Goal: Book appointment/travel/reservation

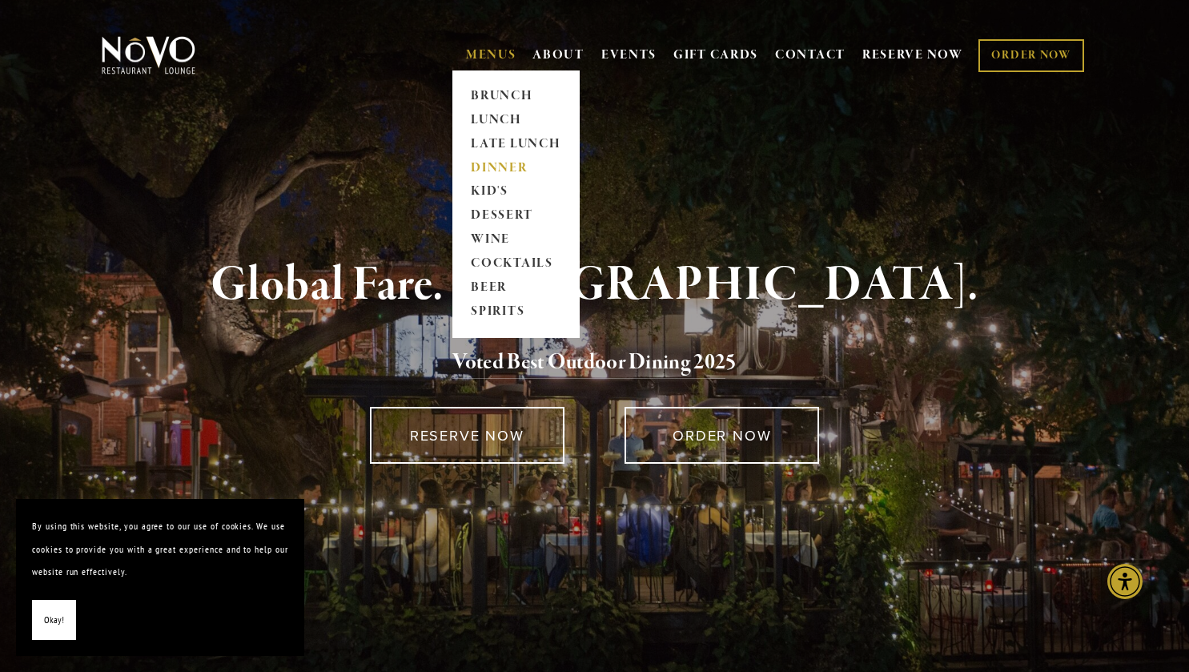
click at [499, 167] on link "DINNER" at bounding box center [516, 168] width 100 height 24
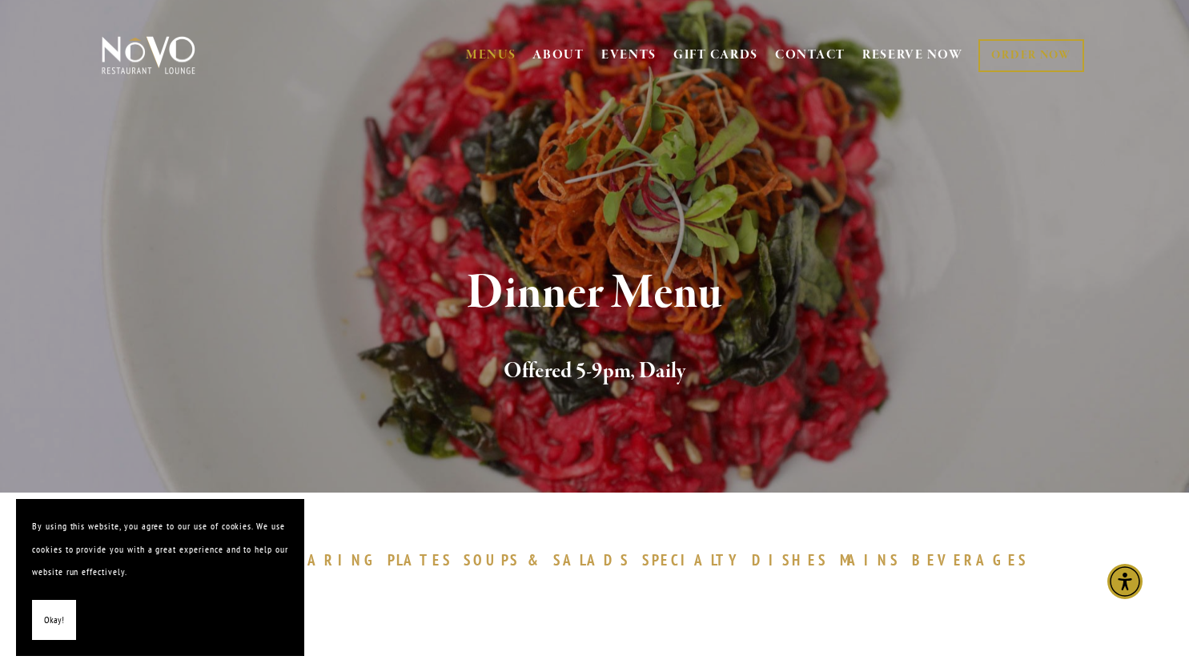
click at [46, 616] on span "Okay!" at bounding box center [54, 620] width 20 height 23
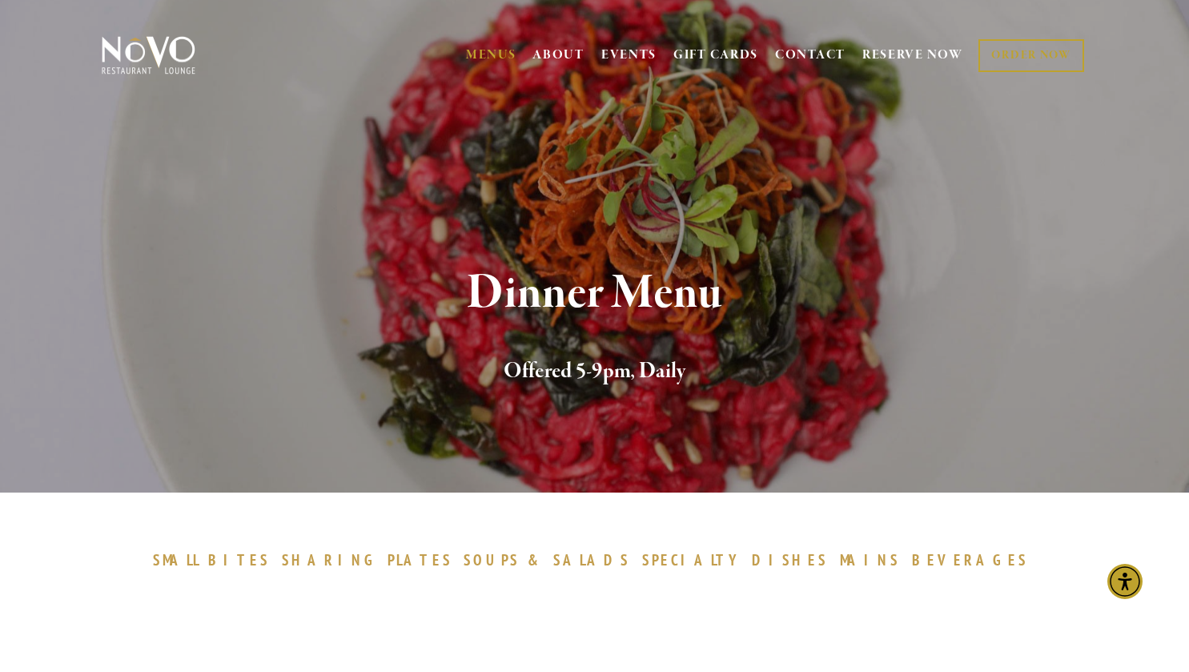
click at [452, 557] on span "PLATES" at bounding box center [420, 559] width 65 height 19
click at [914, 52] on link "RESERVE NOW" at bounding box center [912, 55] width 101 height 30
